Goal: Transaction & Acquisition: Purchase product/service

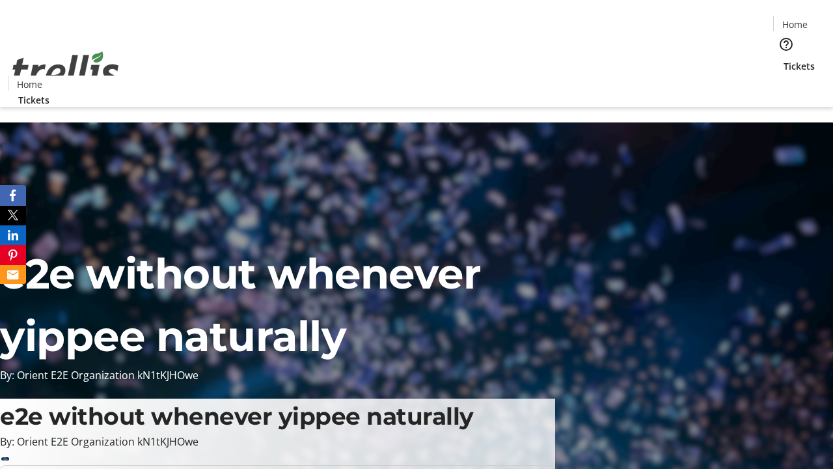
click at [784, 59] on span "Tickets" at bounding box center [799, 66] width 31 height 14
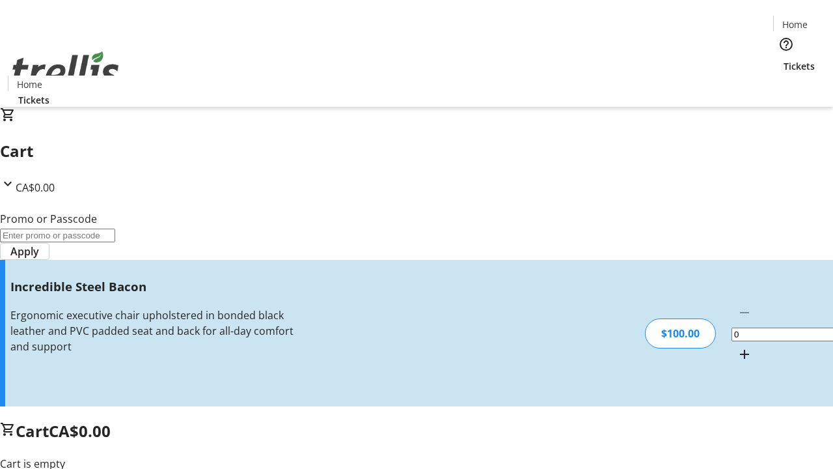
click at [737, 346] on mat-icon "Increment by one" at bounding box center [745, 354] width 16 height 16
type input "1"
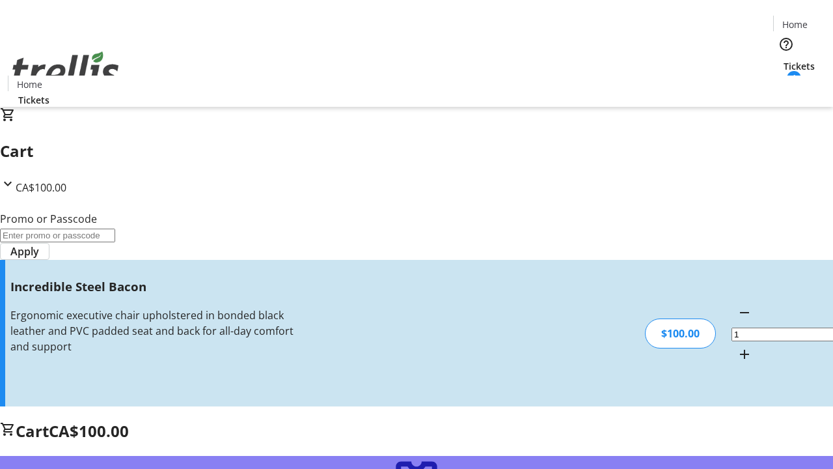
type input "FREE"
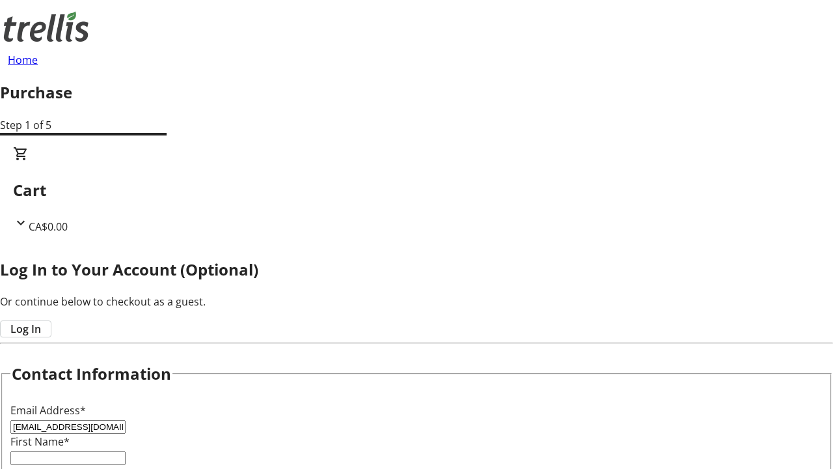
type input "[EMAIL_ADDRESS][DOMAIN_NAME]"
type input "Asia"
type input "Brakus"
